Goal: Check status: Check status

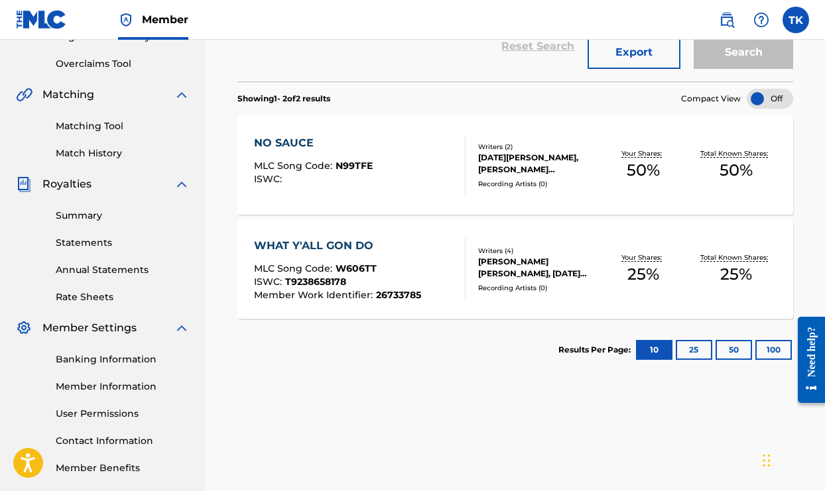
scroll to position [269, 0]
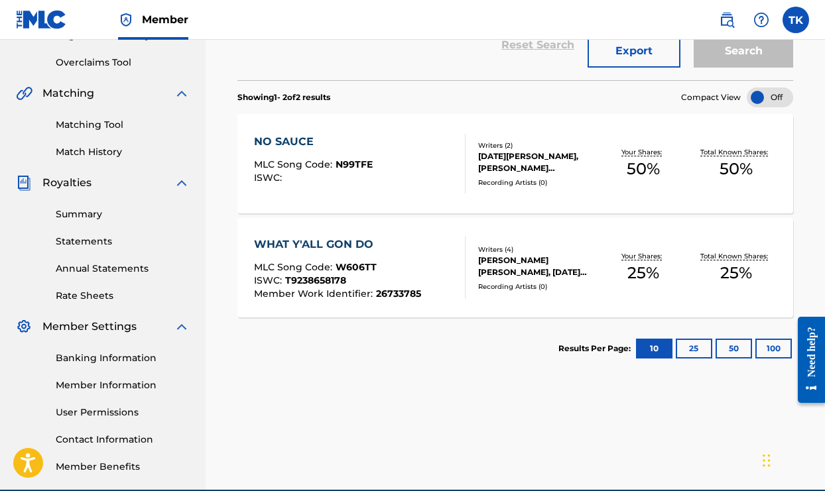
click at [537, 289] on div "Recording Artists ( 0 )" at bounding box center [537, 287] width 119 height 10
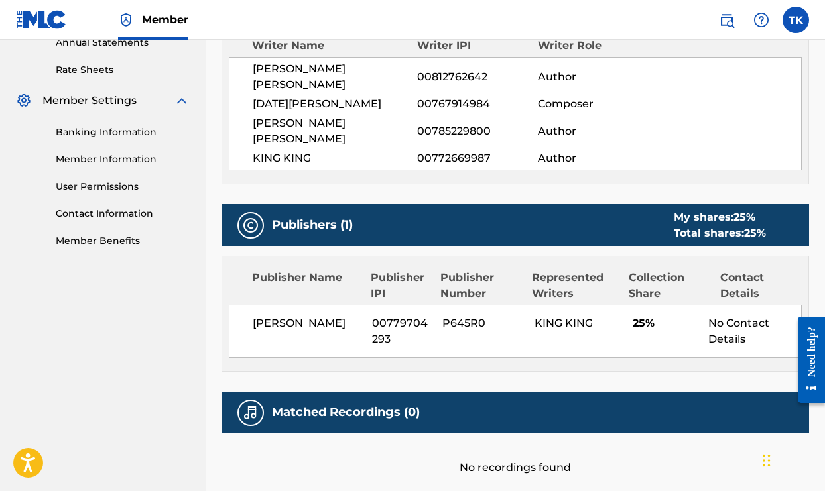
scroll to position [497, 0]
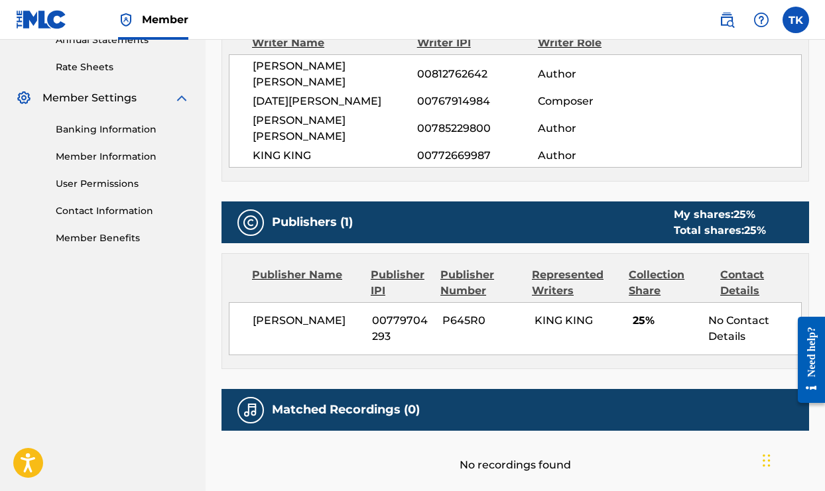
click at [742, 267] on div "Contact Details" at bounding box center [761, 283] width 82 height 32
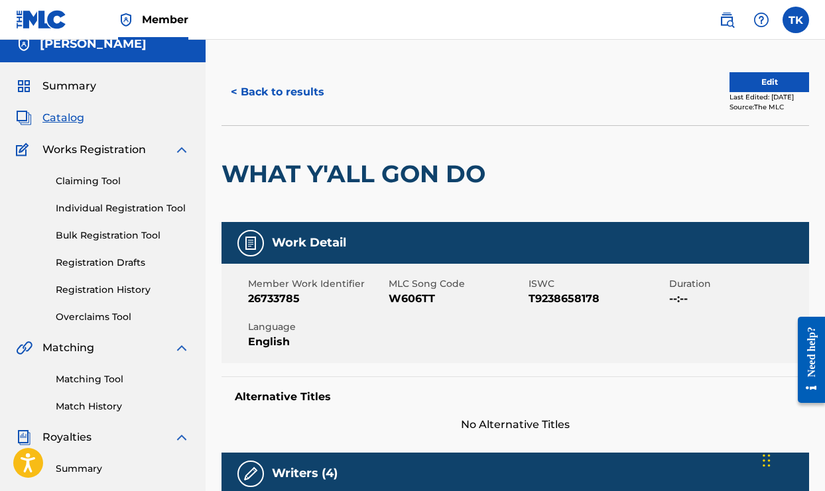
scroll to position [13, 0]
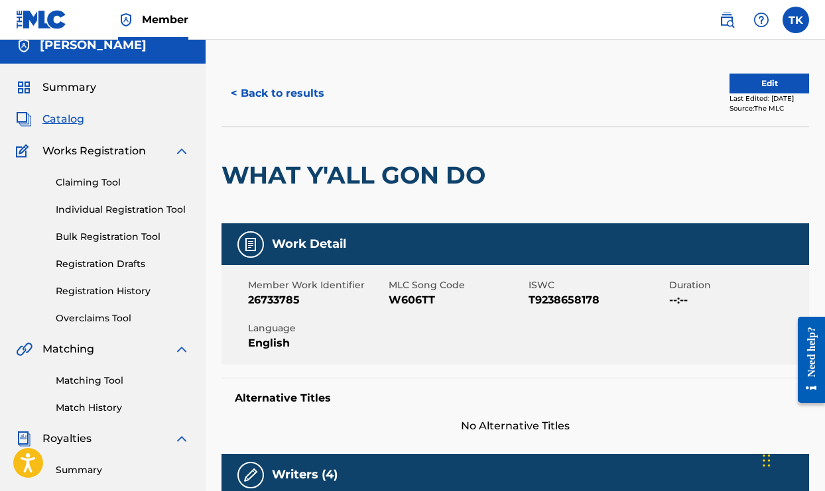
click at [131, 294] on link "Registration History" at bounding box center [123, 291] width 134 height 14
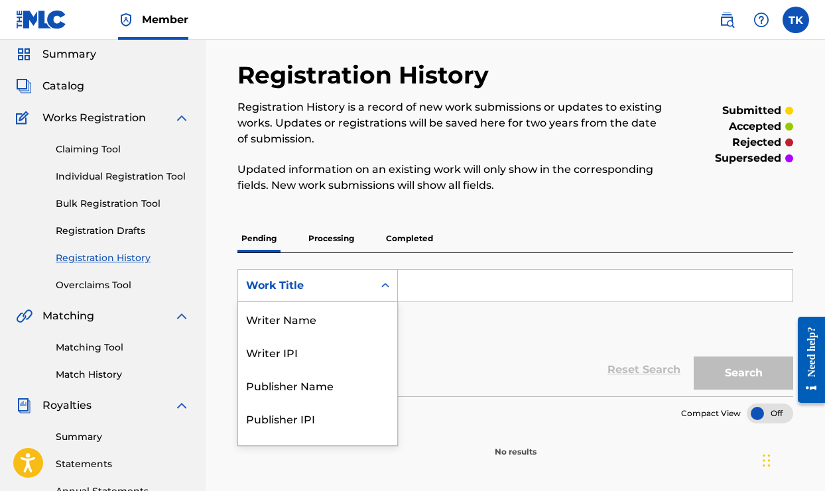
click at [386, 302] on div "Work Title selected, 8 of 8. 8 results available. Use Up and Down to choose opt…" at bounding box center [317, 285] width 160 height 33
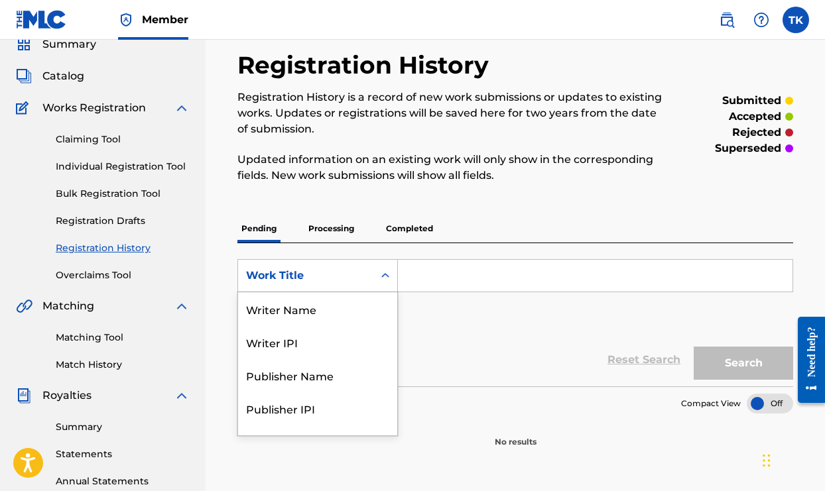
scroll to position [56, 0]
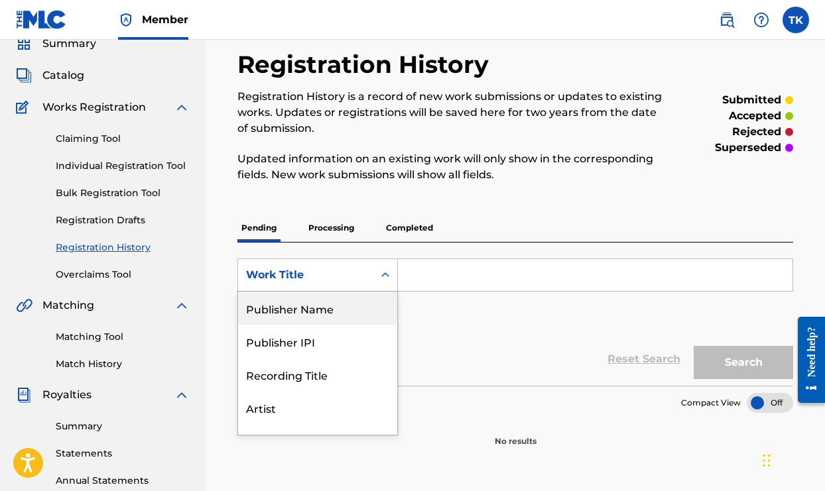
click at [338, 314] on div "Publisher Name" at bounding box center [317, 308] width 159 height 33
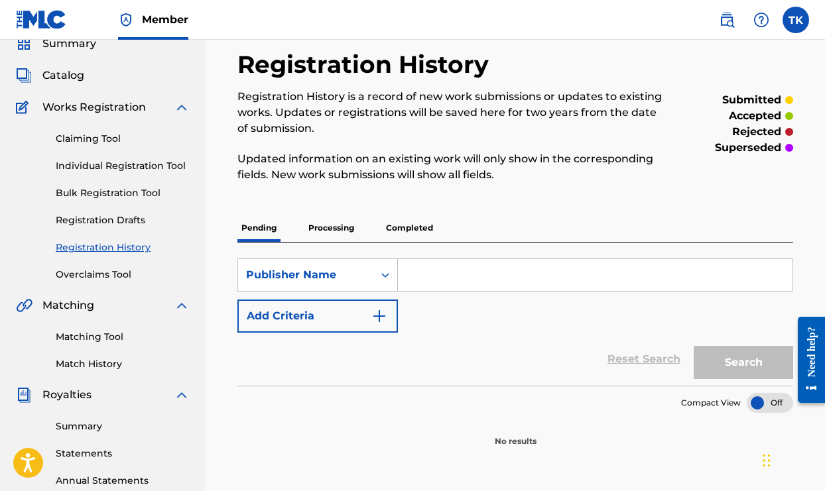
click at [435, 273] on input "Search Form" at bounding box center [595, 275] width 395 height 32
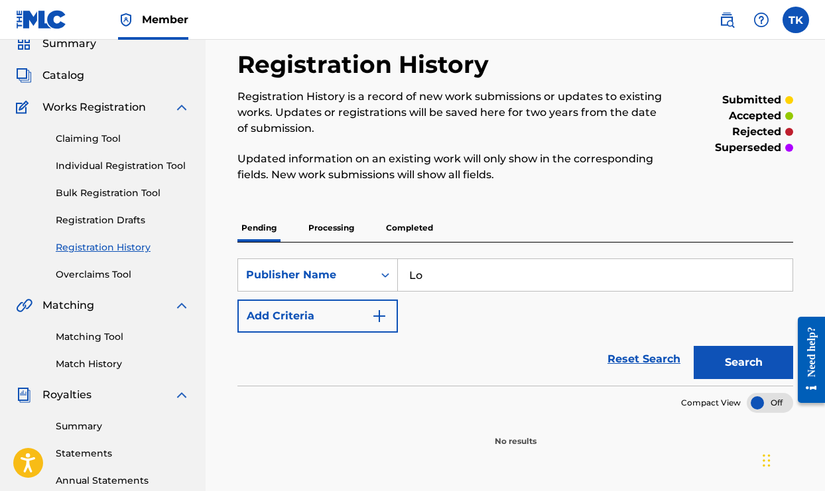
type input "L"
type input "[PERSON_NAME]"
click at [711, 361] on button "Search" at bounding box center [743, 362] width 99 height 33
click at [389, 323] on button "Add Criteria" at bounding box center [317, 316] width 160 height 33
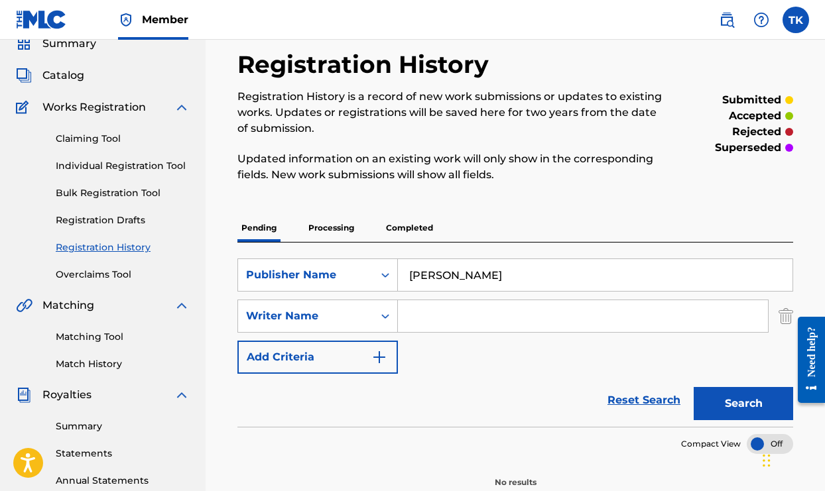
click at [429, 320] on input "Search Form" at bounding box center [583, 316] width 370 height 32
click at [745, 412] on button "Search" at bounding box center [743, 403] width 99 height 33
click at [446, 319] on input "[PERSON_NAME]" at bounding box center [583, 316] width 370 height 32
type input "[PERSON_NAME]"
click at [755, 401] on button "Search" at bounding box center [743, 403] width 99 height 33
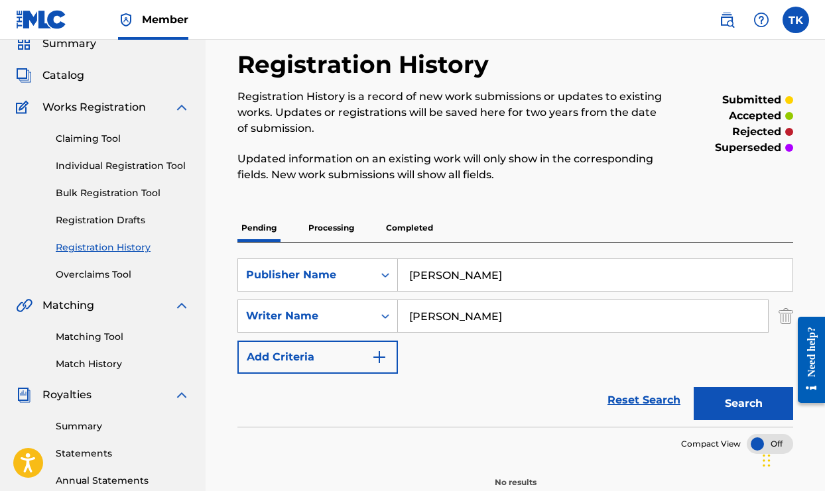
click at [560, 279] on input "[PERSON_NAME]" at bounding box center [595, 275] width 395 height 32
type input "T"
type input "Loudwords"
click at [341, 229] on p "Processing" at bounding box center [331, 228] width 54 height 28
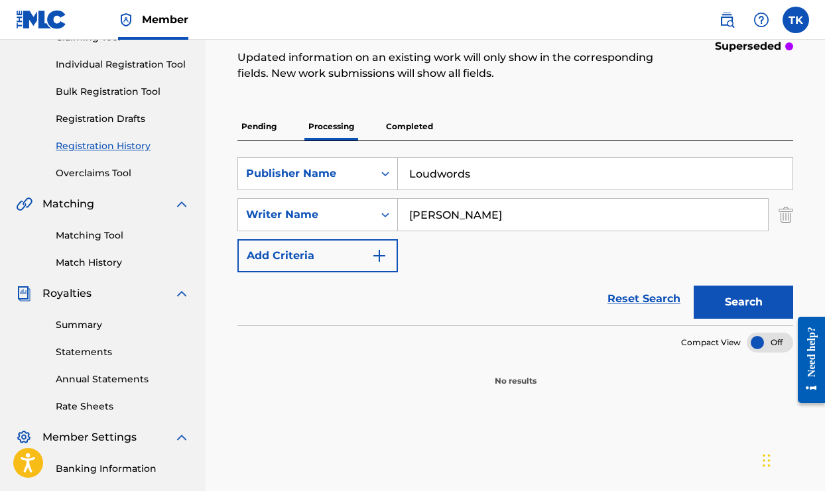
scroll to position [160, 0]
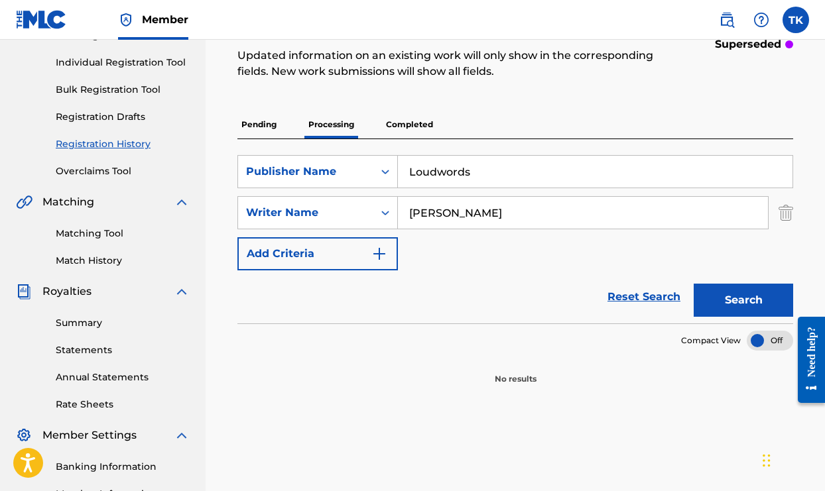
click at [406, 118] on p "Completed" at bounding box center [409, 125] width 55 height 28
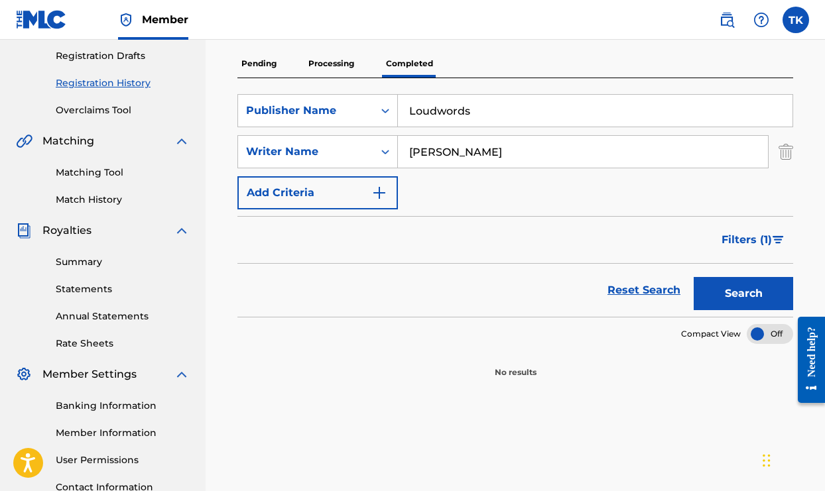
scroll to position [217, 0]
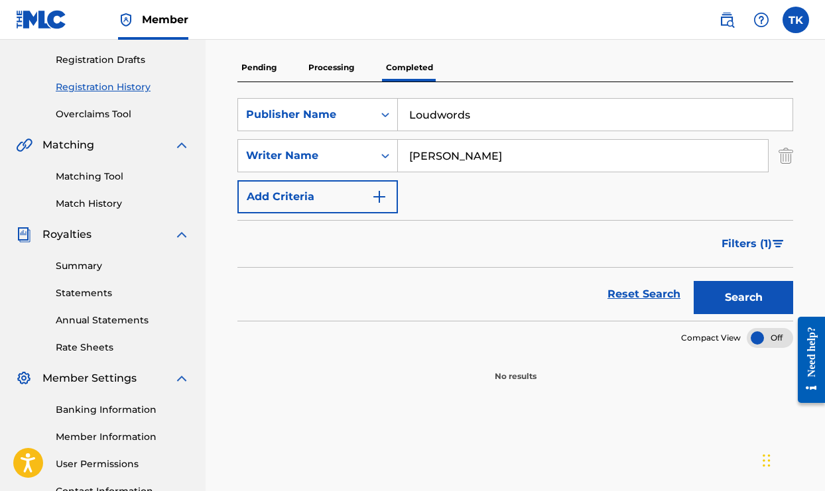
click at [493, 111] on input "Loudwords" at bounding box center [595, 115] width 395 height 32
type input "L"
click at [757, 297] on button "Search" at bounding box center [743, 297] width 99 height 33
click at [559, 108] on input "[PERSON_NAME]" at bounding box center [595, 115] width 395 height 32
click at [507, 124] on input "[PERSON_NAME]" at bounding box center [595, 115] width 395 height 32
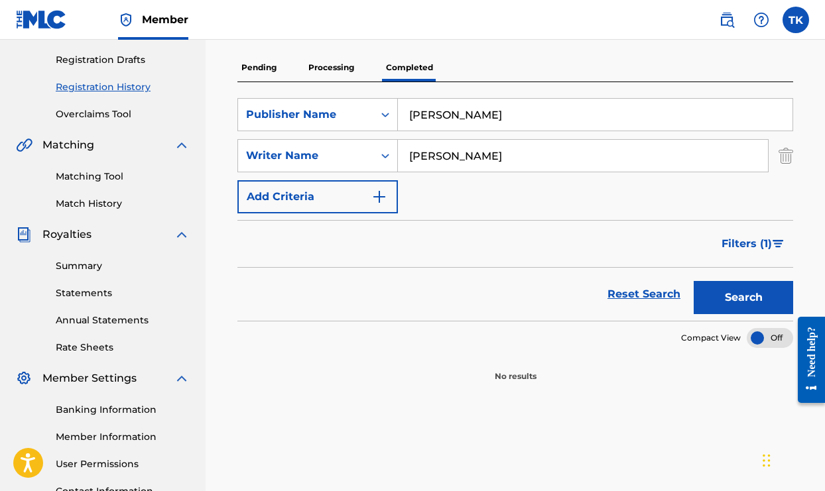
type input "[PERSON_NAME]"
click at [736, 307] on button "Search" at bounding box center [743, 297] width 99 height 33
click at [489, 158] on input "[PERSON_NAME]" at bounding box center [583, 156] width 370 height 32
type input "[PERSON_NAME]"
click at [732, 294] on button "Search" at bounding box center [743, 297] width 99 height 33
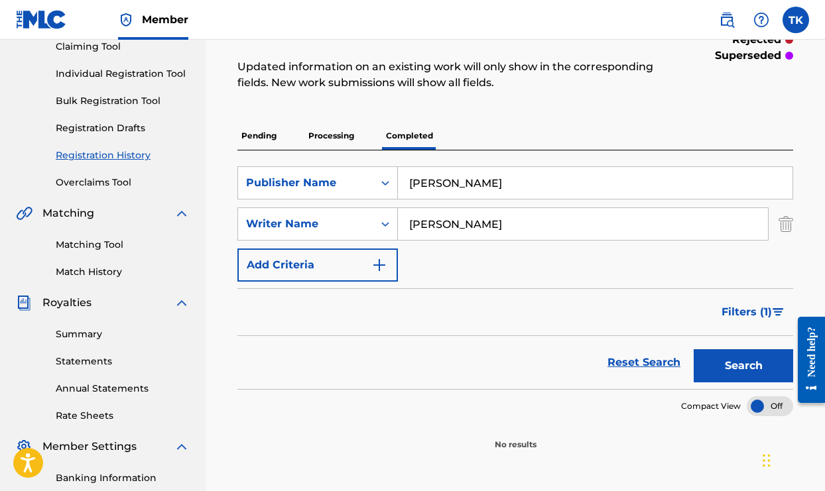
scroll to position [147, 0]
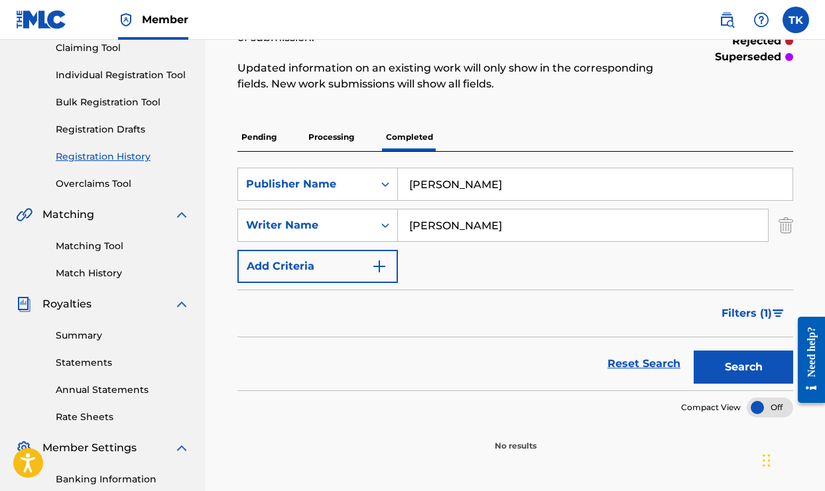
click at [324, 135] on p "Processing" at bounding box center [331, 137] width 54 height 28
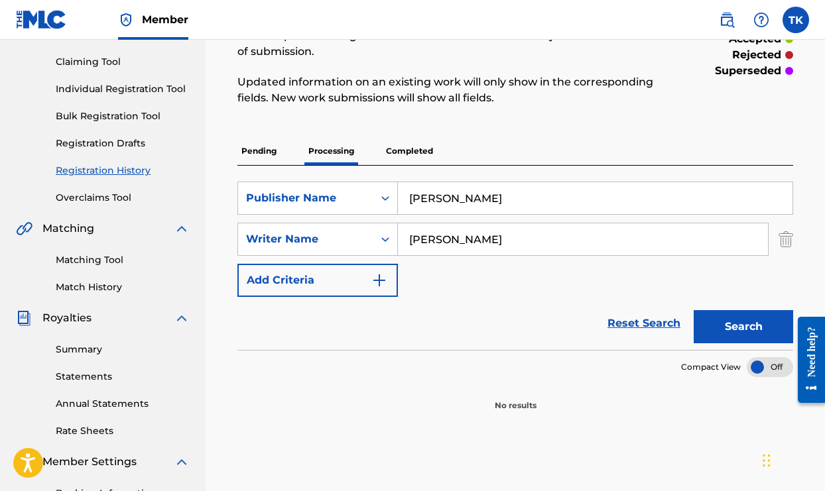
scroll to position [157, 0]
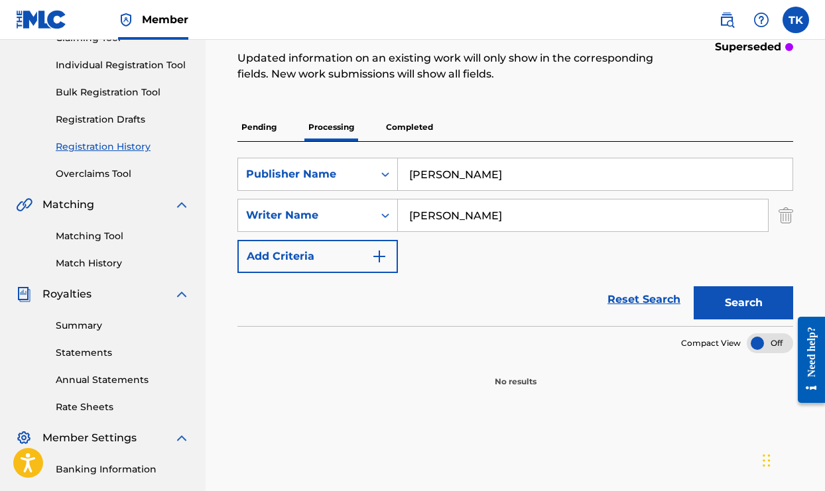
click at [727, 304] on button "Search" at bounding box center [743, 302] width 99 height 33
click at [247, 125] on p "Pending" at bounding box center [258, 127] width 43 height 28
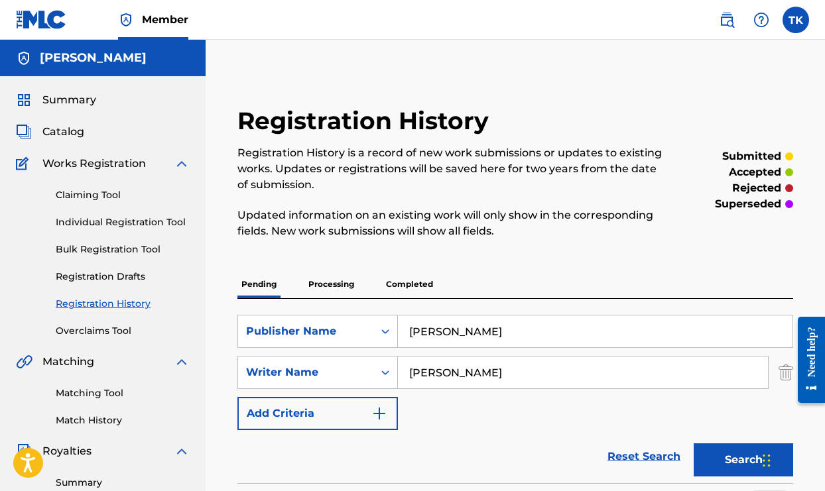
click at [729, 462] on button "Search" at bounding box center [743, 460] width 99 height 33
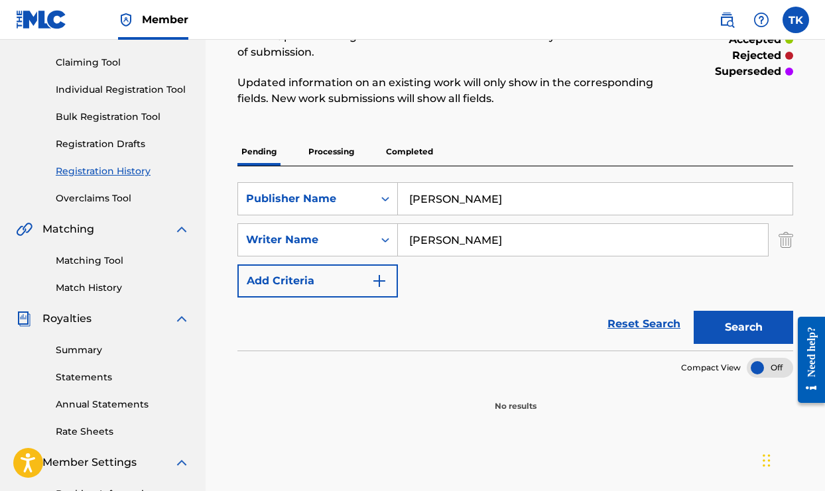
scroll to position [137, 0]
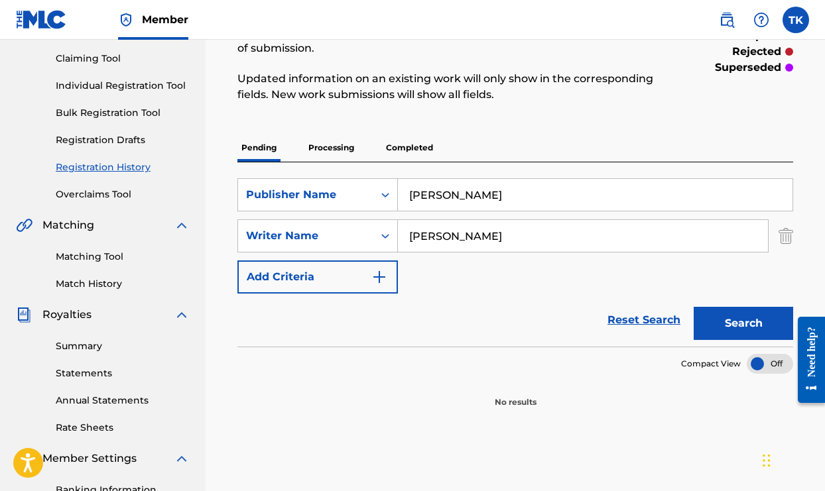
click at [556, 205] on input "[PERSON_NAME]" at bounding box center [595, 195] width 395 height 32
type input "T"
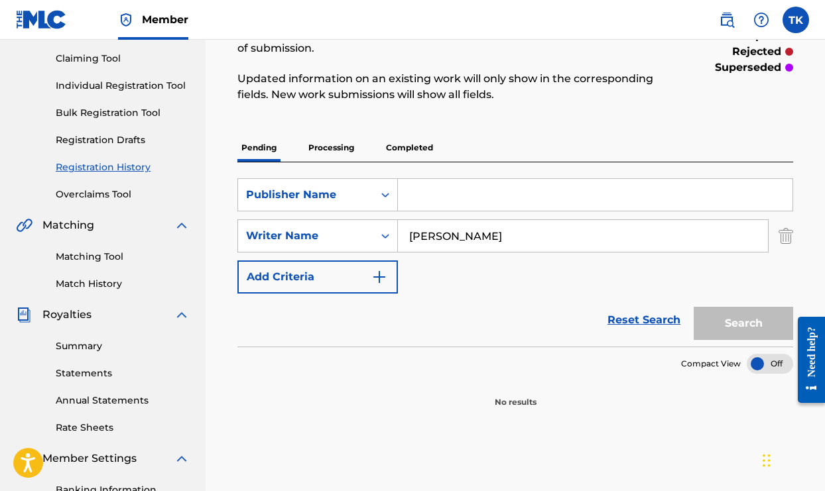
click at [383, 281] on img "Search Form" at bounding box center [379, 277] width 16 height 16
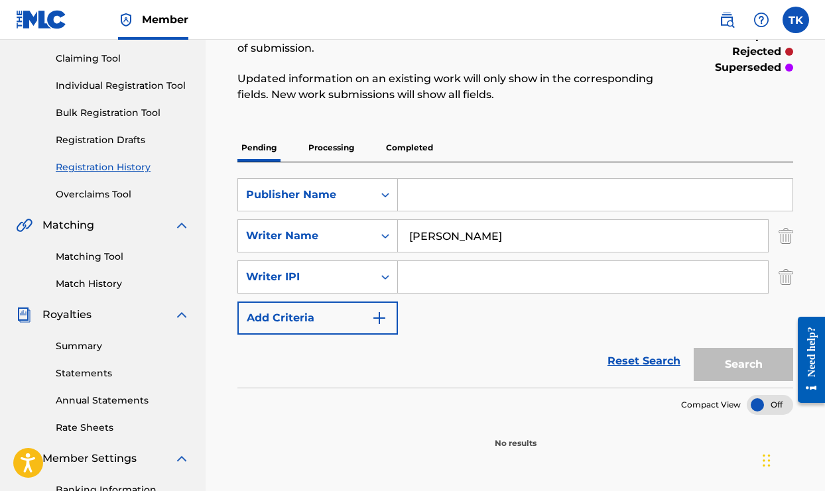
click at [419, 279] on input "Search Form" at bounding box center [583, 277] width 370 height 32
type input "00772669987"
click at [491, 198] on input "Search Form" at bounding box center [595, 195] width 395 height 32
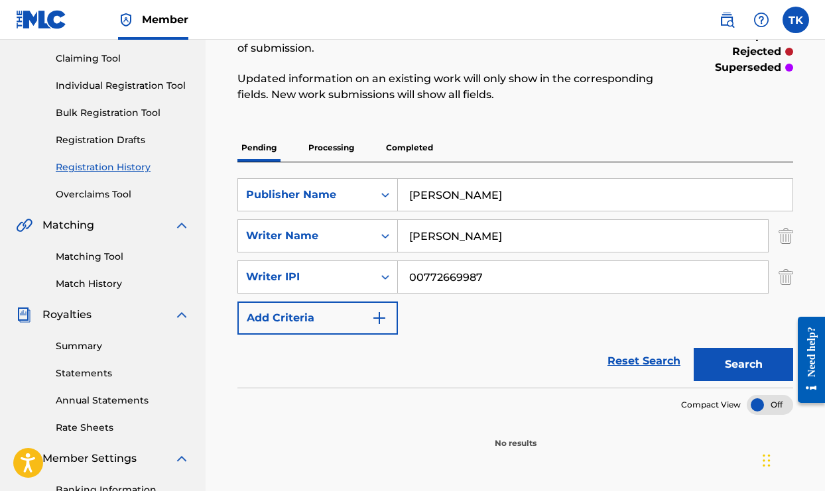
type input "[PERSON_NAME]"
click at [780, 363] on button "Search" at bounding box center [743, 364] width 99 height 33
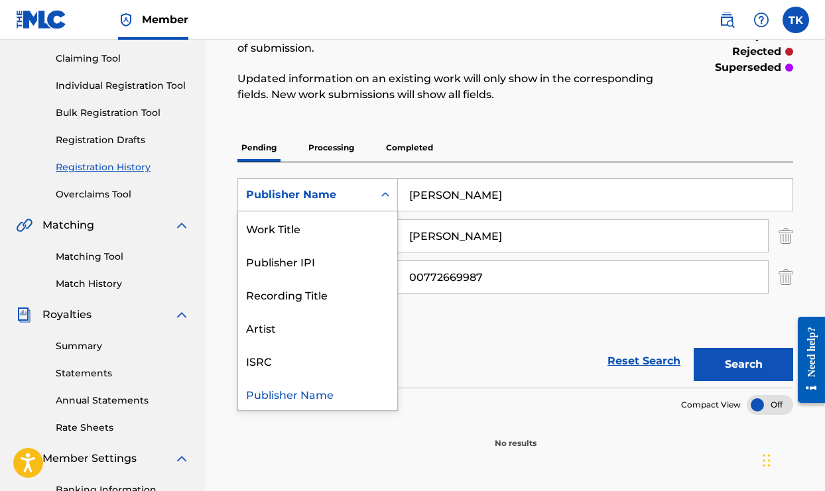
click at [383, 199] on icon "Search Form" at bounding box center [385, 194] width 13 height 13
click at [291, 338] on div "Artist" at bounding box center [317, 327] width 159 height 33
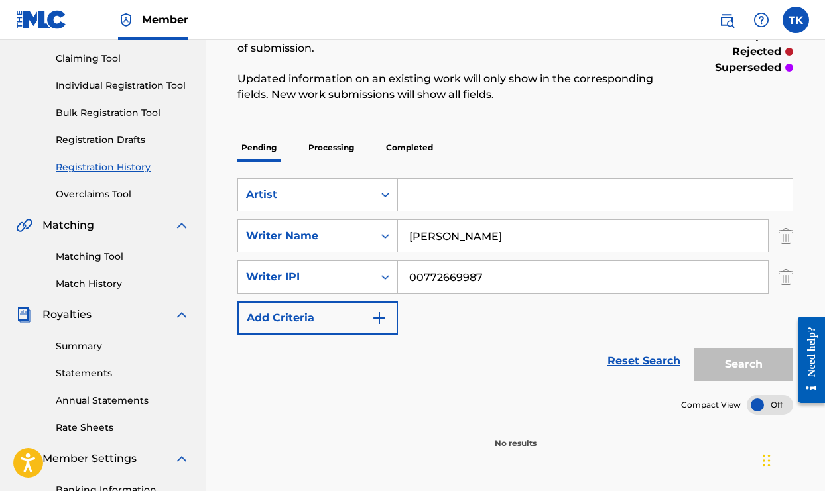
click at [433, 185] on input "Search Form" at bounding box center [595, 195] width 395 height 32
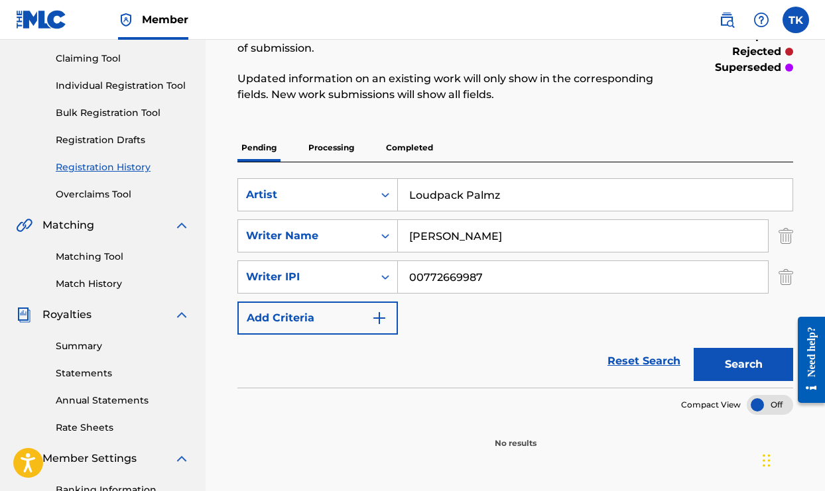
click at [704, 357] on button "Search" at bounding box center [743, 364] width 99 height 33
click at [509, 193] on input "Loudpack Palmz" at bounding box center [595, 195] width 395 height 32
type input "L"
type input "KING KING"
click at [722, 367] on button "Search" at bounding box center [743, 364] width 99 height 33
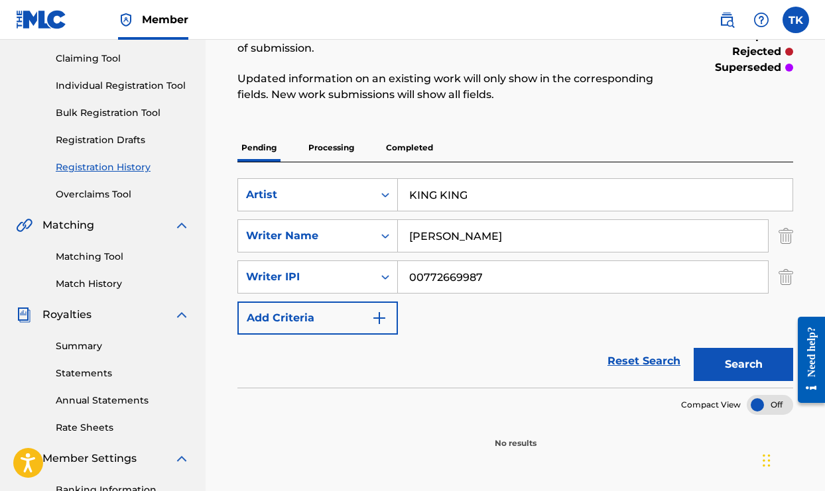
click at [385, 314] on img "Search Form" at bounding box center [379, 318] width 16 height 16
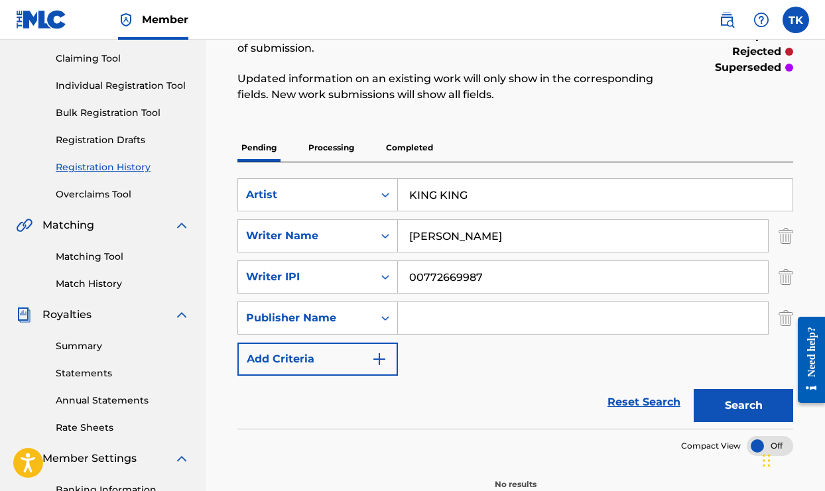
click at [420, 318] on input "Search Form" at bounding box center [583, 318] width 370 height 32
click at [753, 408] on button "Search" at bounding box center [743, 405] width 99 height 33
click at [526, 318] on input "[PERSON_NAME]" at bounding box center [583, 318] width 370 height 32
type input "T"
click at [728, 402] on button "Search" at bounding box center [743, 405] width 99 height 33
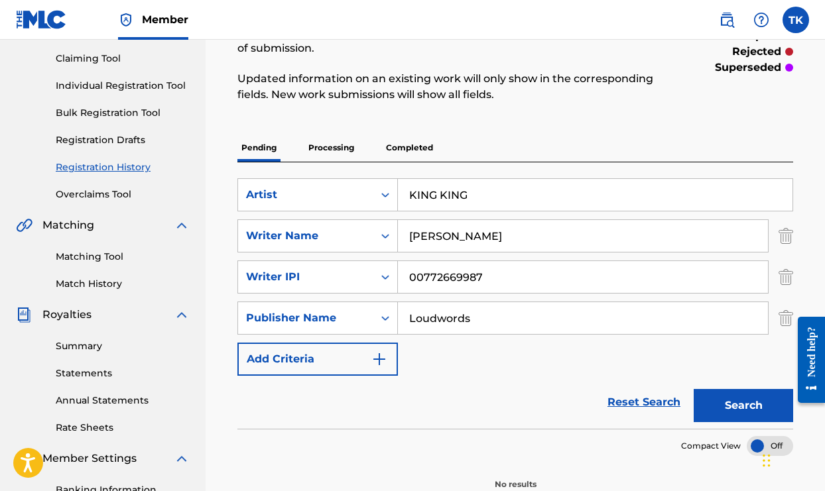
click at [438, 321] on input "Loudwords" at bounding box center [583, 318] width 370 height 32
type input "Loud words"
click at [719, 396] on button "Search" at bounding box center [743, 405] width 99 height 33
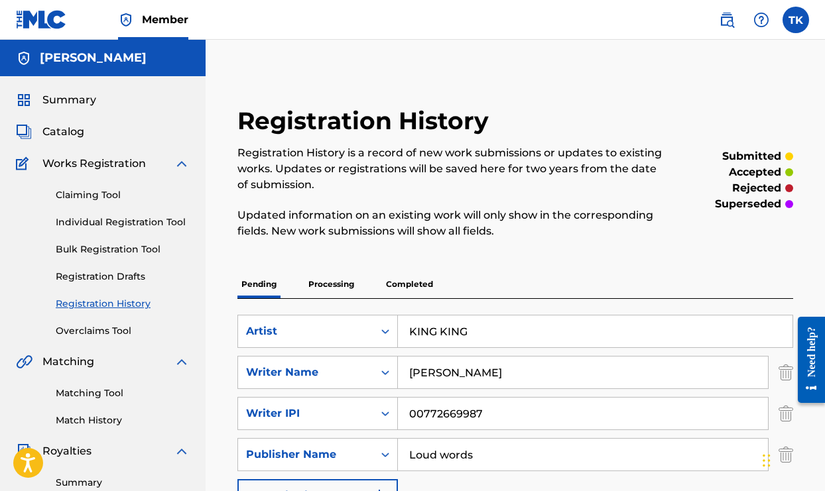
scroll to position [0, 0]
click at [69, 117] on div "Summary Catalog Works Registration Claiming Tool Individual Registration Tool B…" at bounding box center [103, 417] width 206 height 682
click at [75, 100] on span "Summary" at bounding box center [69, 100] width 54 height 16
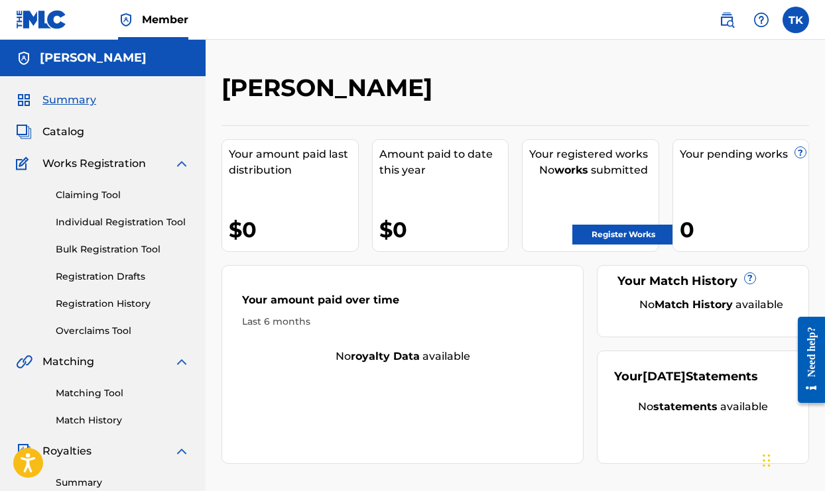
click at [77, 306] on link "Registration History" at bounding box center [123, 304] width 134 height 14
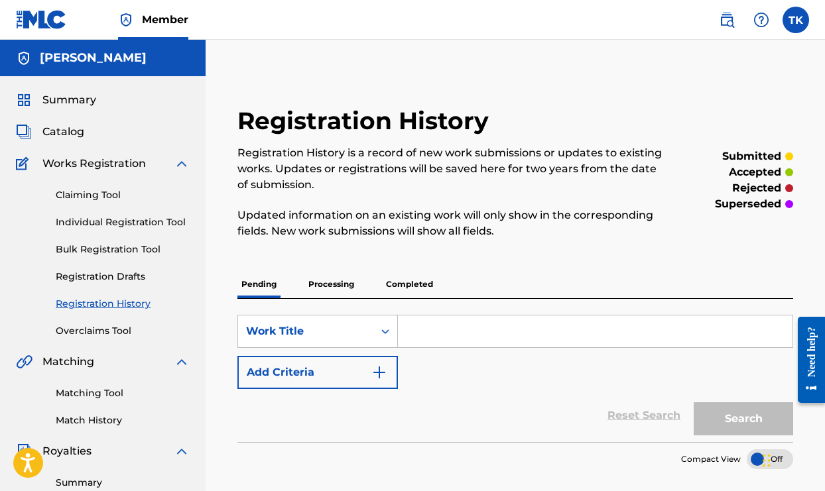
click at [347, 285] on p "Processing" at bounding box center [331, 285] width 54 height 28
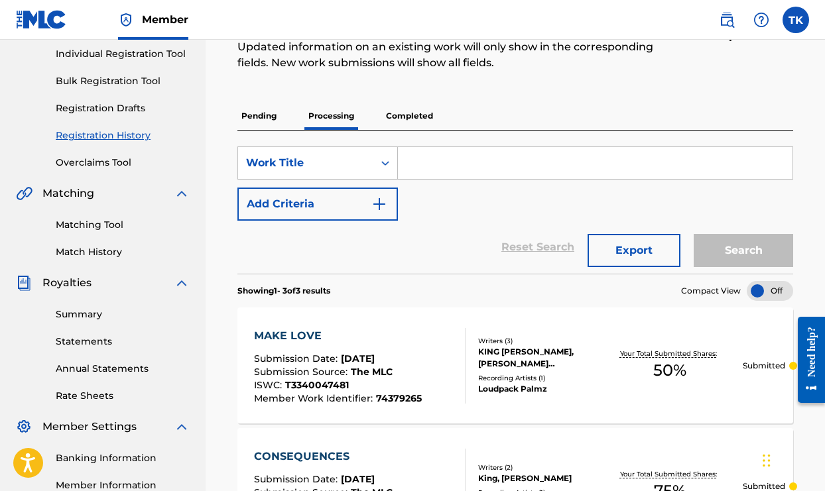
scroll to position [160, 0]
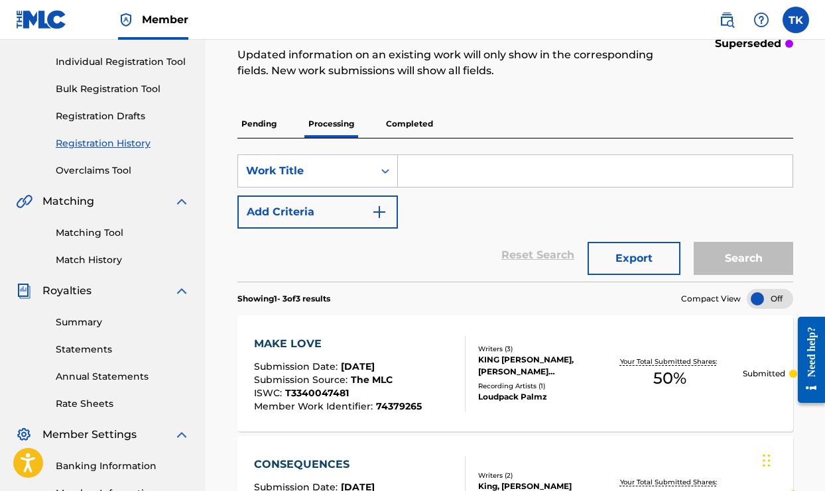
click at [425, 125] on p "Completed" at bounding box center [409, 124] width 55 height 28
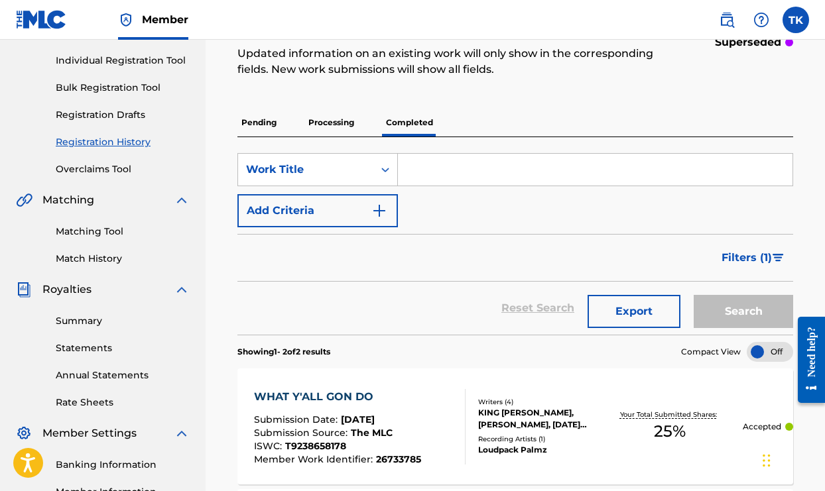
scroll to position [158, 0]
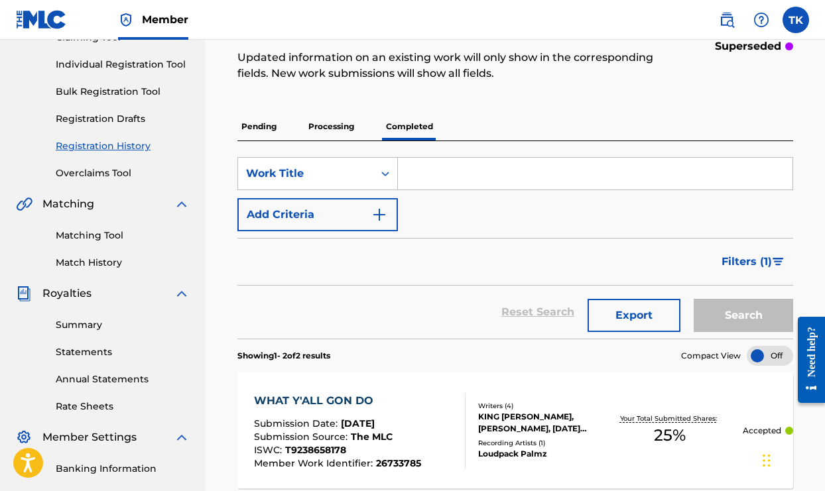
click at [345, 125] on p "Processing" at bounding box center [331, 127] width 54 height 28
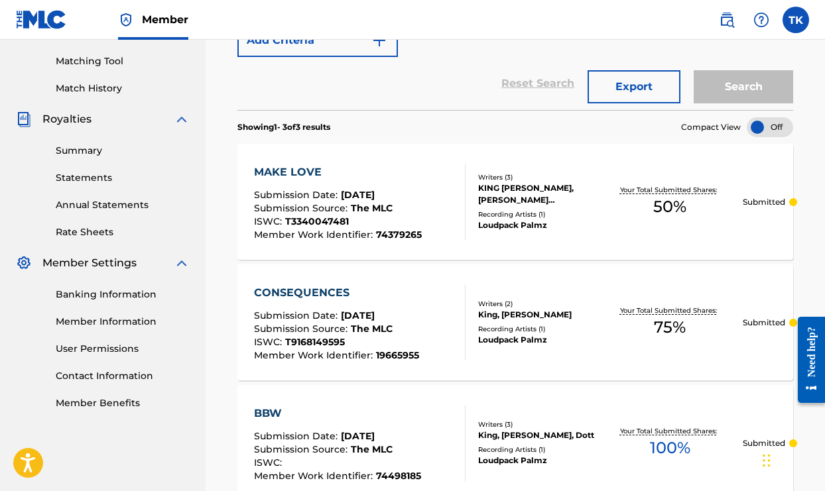
scroll to position [332, 0]
click at [71, 348] on link "User Permissions" at bounding box center [123, 350] width 134 height 14
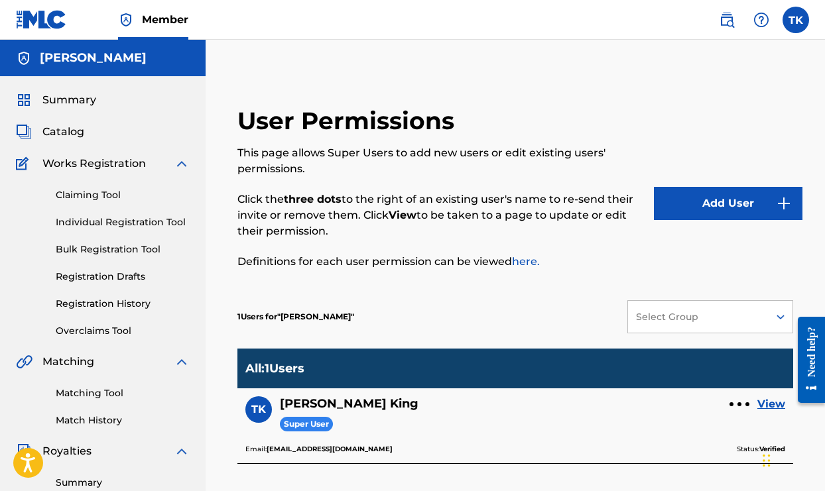
click at [526, 261] on link "here." at bounding box center [526, 261] width 28 height 13
